Goal: Transaction & Acquisition: Download file/media

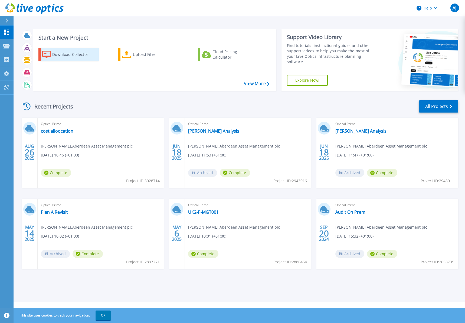
click at [72, 53] on div "Download Collector" at bounding box center [73, 54] width 43 height 11
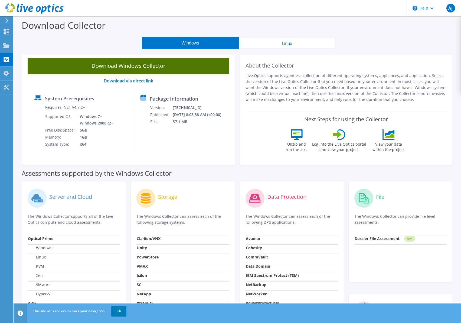
click at [128, 67] on link "Download Windows Collector" at bounding box center [129, 66] width 202 height 16
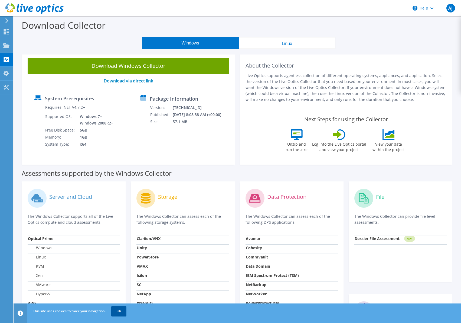
click at [119, 313] on link "OK" at bounding box center [118, 311] width 15 height 10
